Goal: Transaction & Acquisition: Purchase product/service

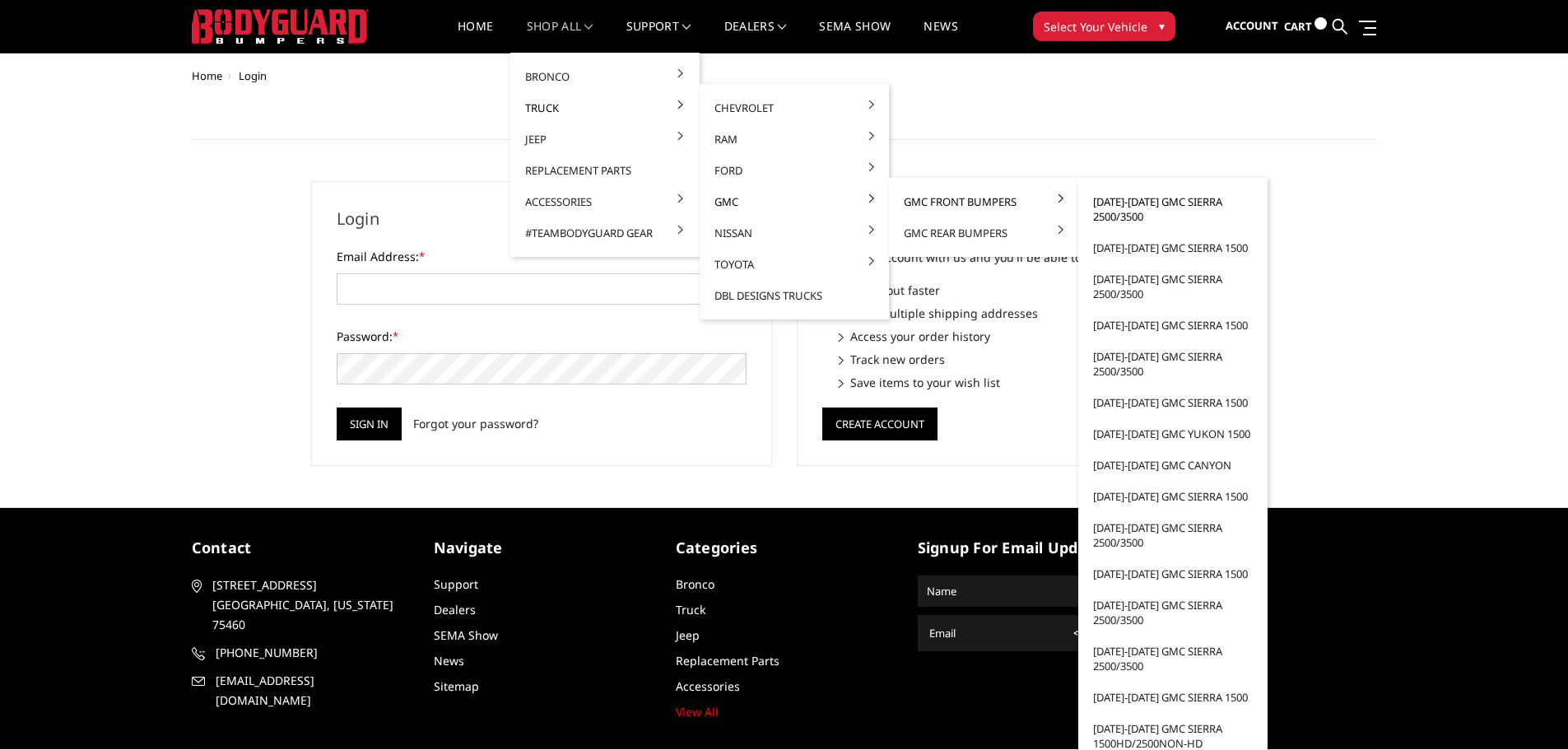
click at [1155, 208] on link "[DATE]-[DATE] GMC Sierra 2500/3500" at bounding box center [1173, 209] width 177 height 46
type input "customerservice@4wheelperformance.com"
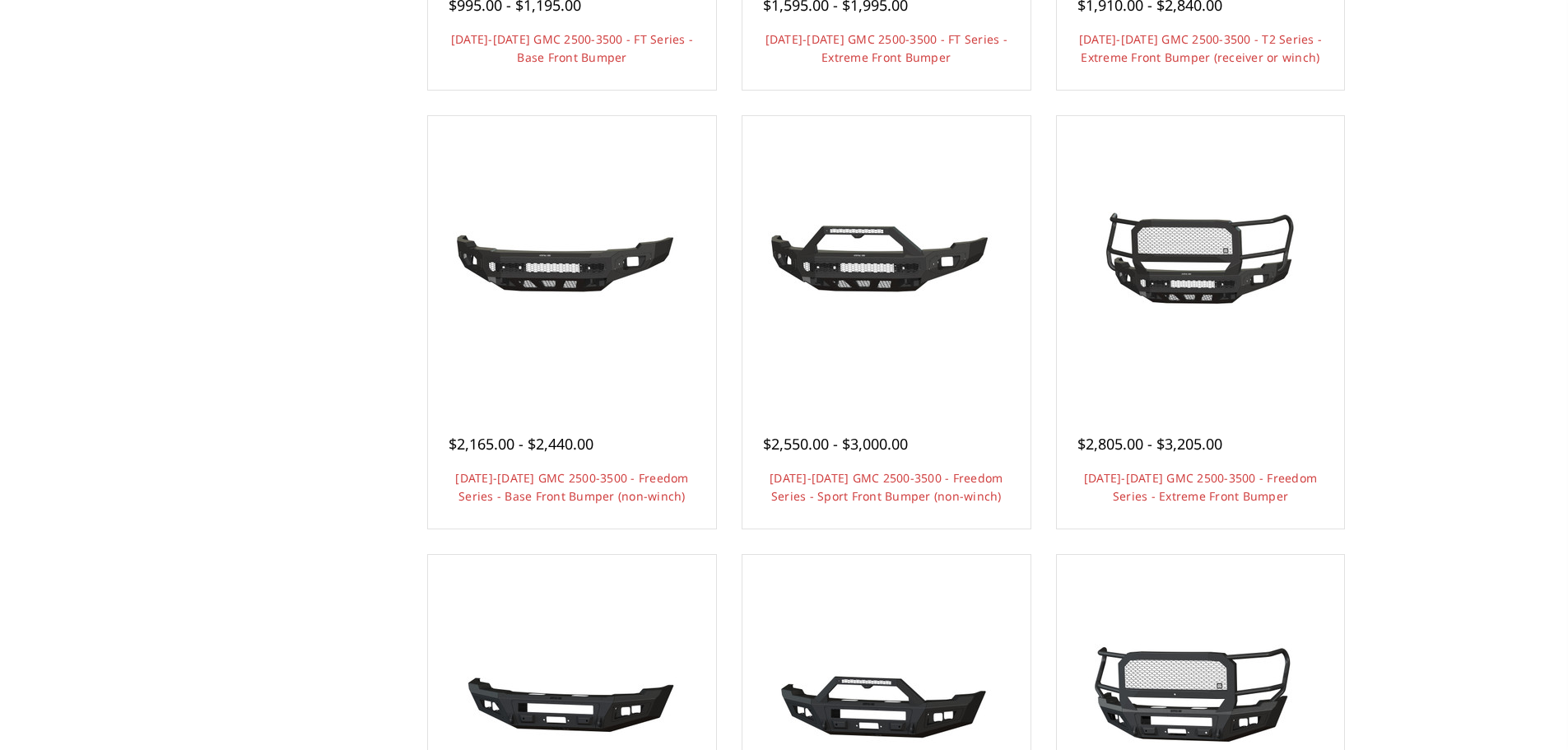
scroll to position [576, 0]
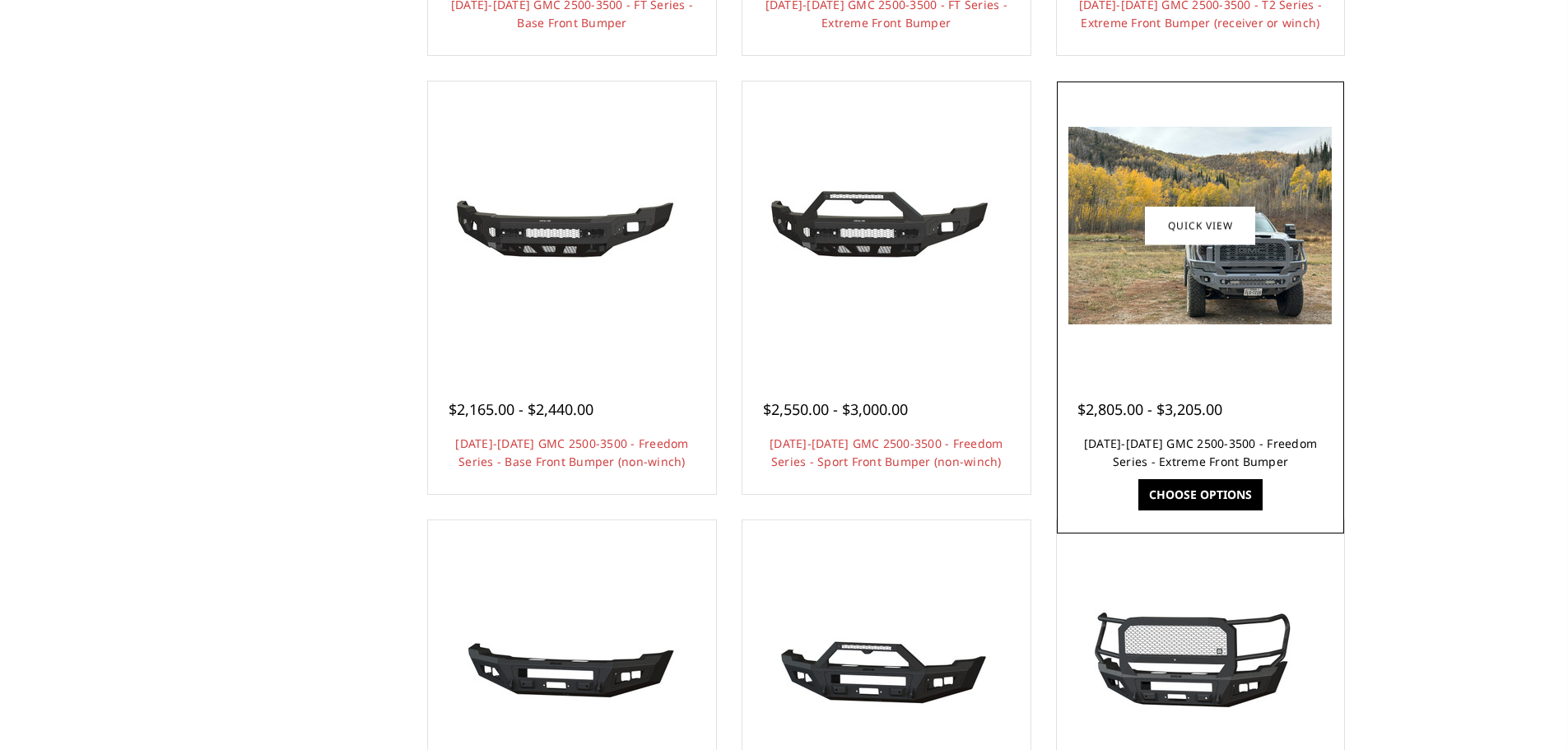
click at [1229, 448] on link "[DATE]-[DATE] GMC 2500-3500 - Freedom Series - Extreme Front Bumper" at bounding box center [1201, 452] width 233 height 34
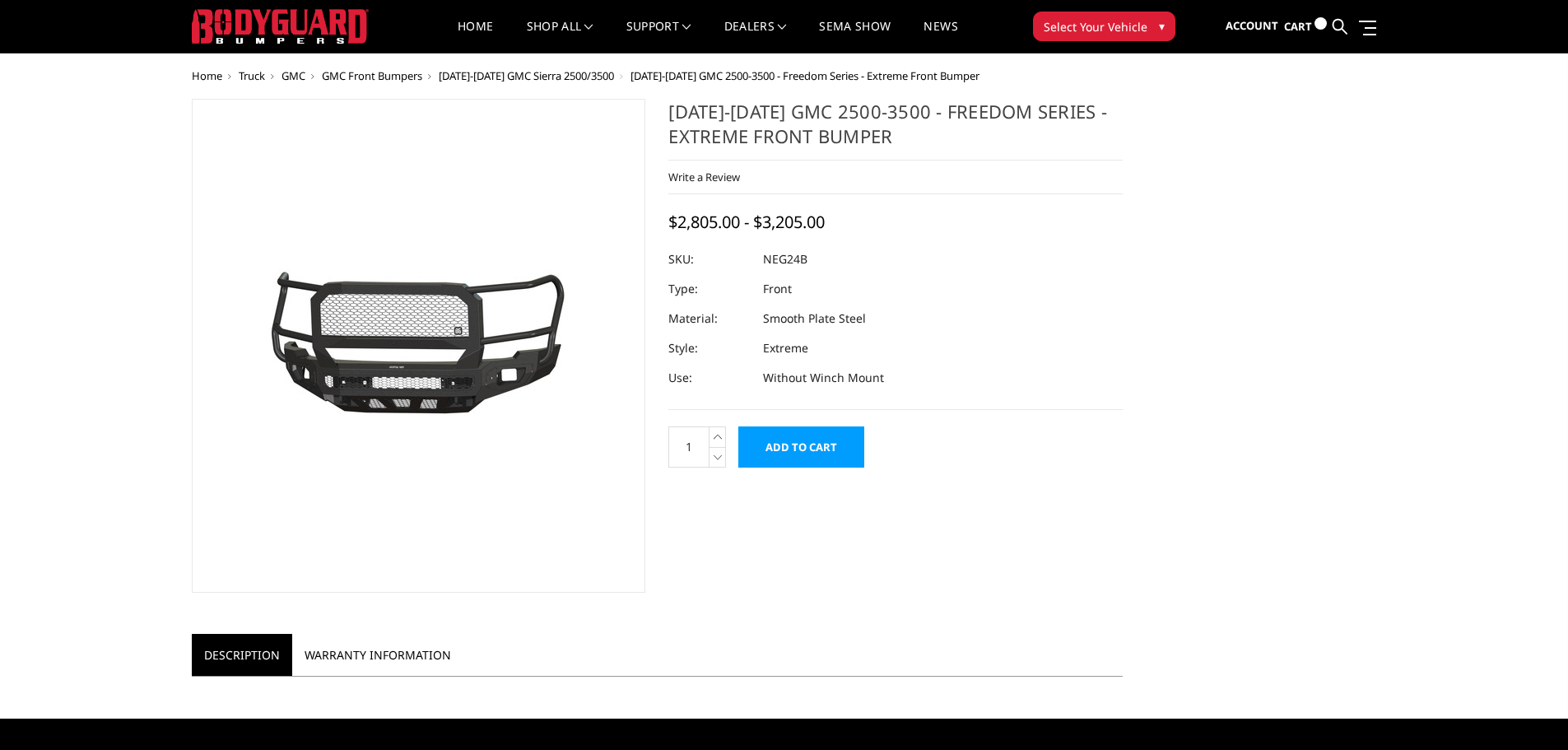
click at [800, 254] on dd "NEG24B" at bounding box center [785, 260] width 45 height 30
click at [790, 363] on dd "Without Winch Mount" at bounding box center [823, 378] width 121 height 30
click at [677, 258] on dt "SKU:" at bounding box center [710, 260] width 82 height 30
